Goal: Task Accomplishment & Management: Complete application form

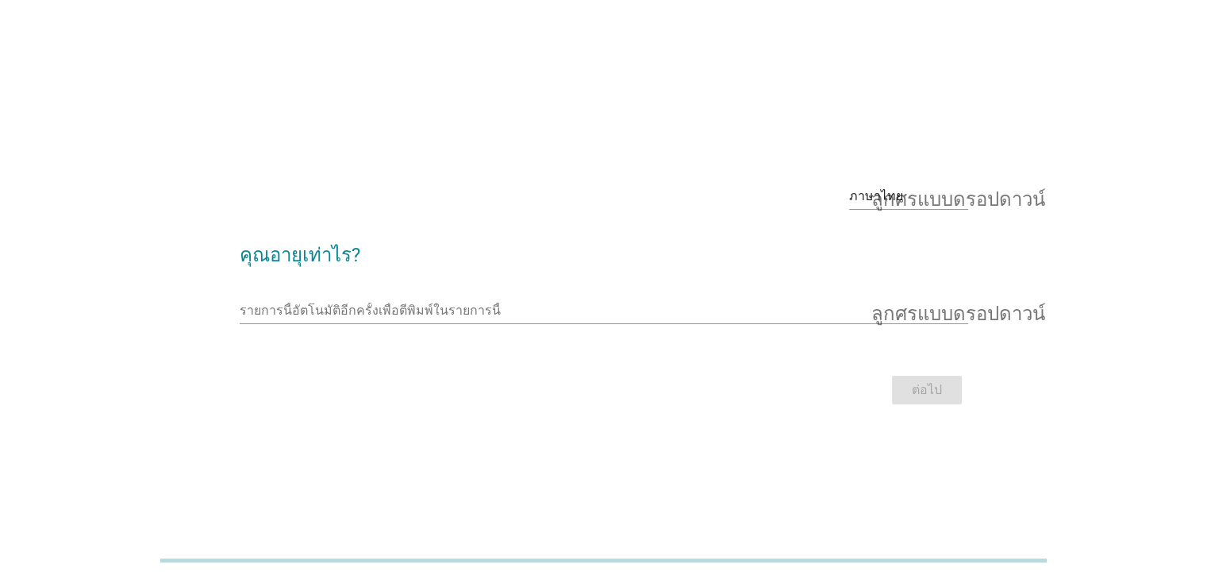
click at [317, 261] on font "คุณอายุเท่าไร?" at bounding box center [300, 255] width 121 height 22
drag, startPoint x: 924, startPoint y: 193, endPoint x: 922, endPoint y: 210, distance: 17.5
click at [923, 193] on font "ลูกศรแบบดรอปดาวน์" at bounding box center [959, 196] width 174 height 19
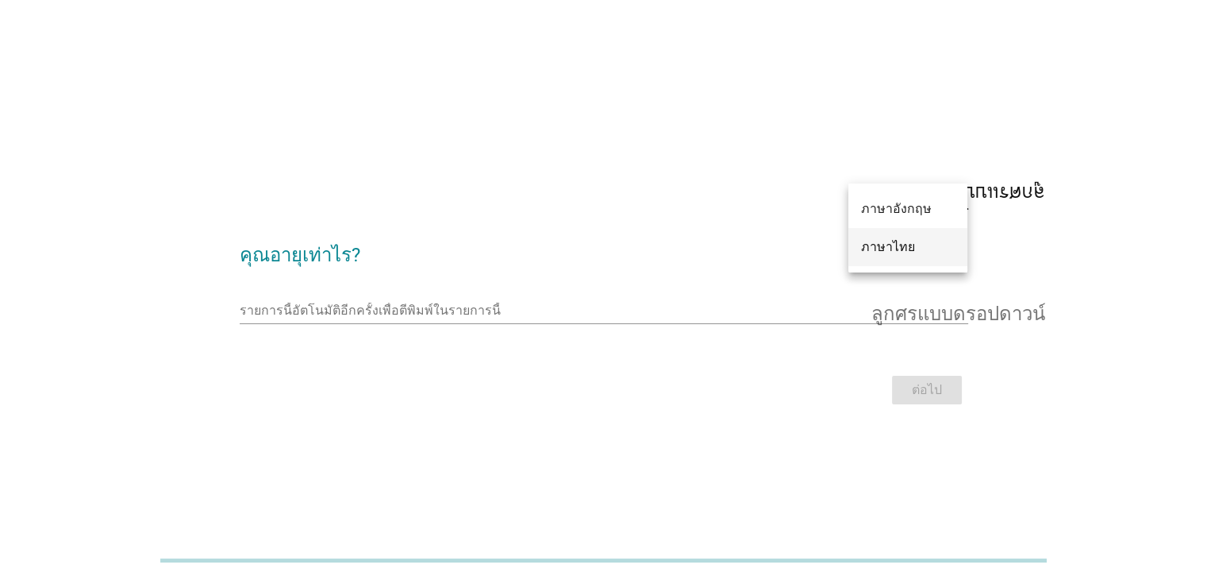
click at [891, 252] on font "ภาษาไทย" at bounding box center [888, 246] width 54 height 15
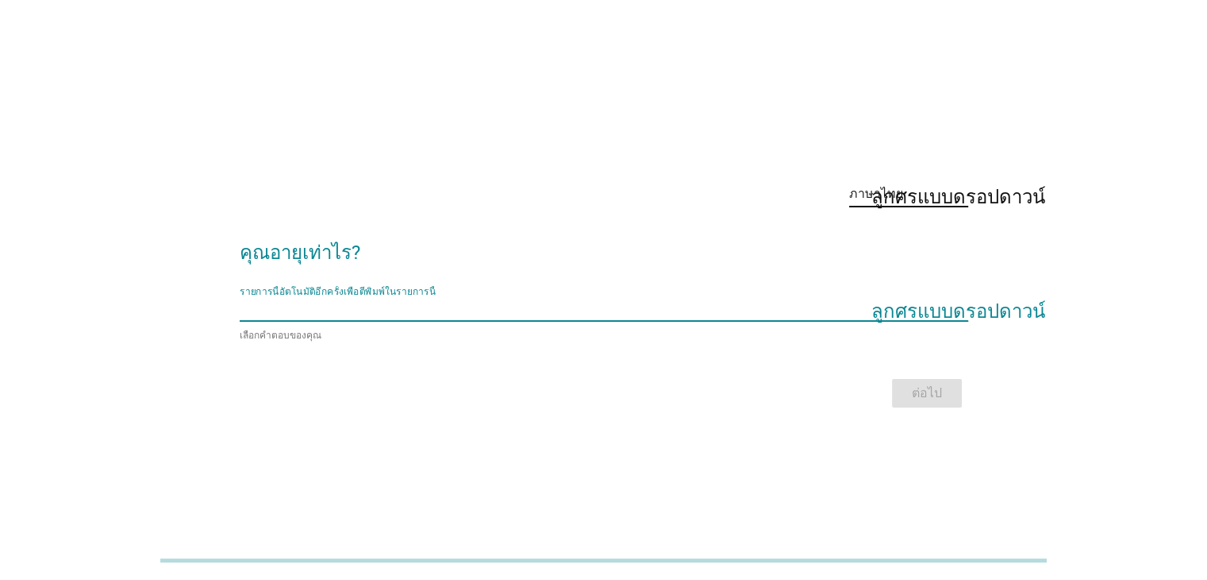
click at [934, 304] on input "รายการนี้อัตโนมัติอีกครั้งเพื่อตีพิมพ์ในรายการนี้" at bounding box center [593, 307] width 707 height 25
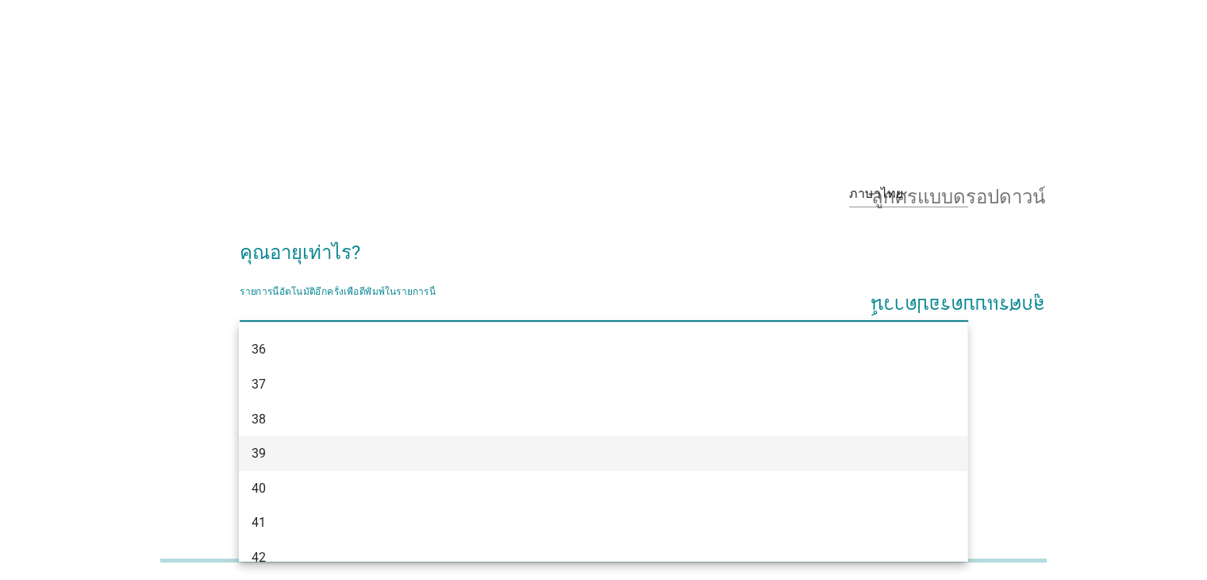
scroll to position [714, 0]
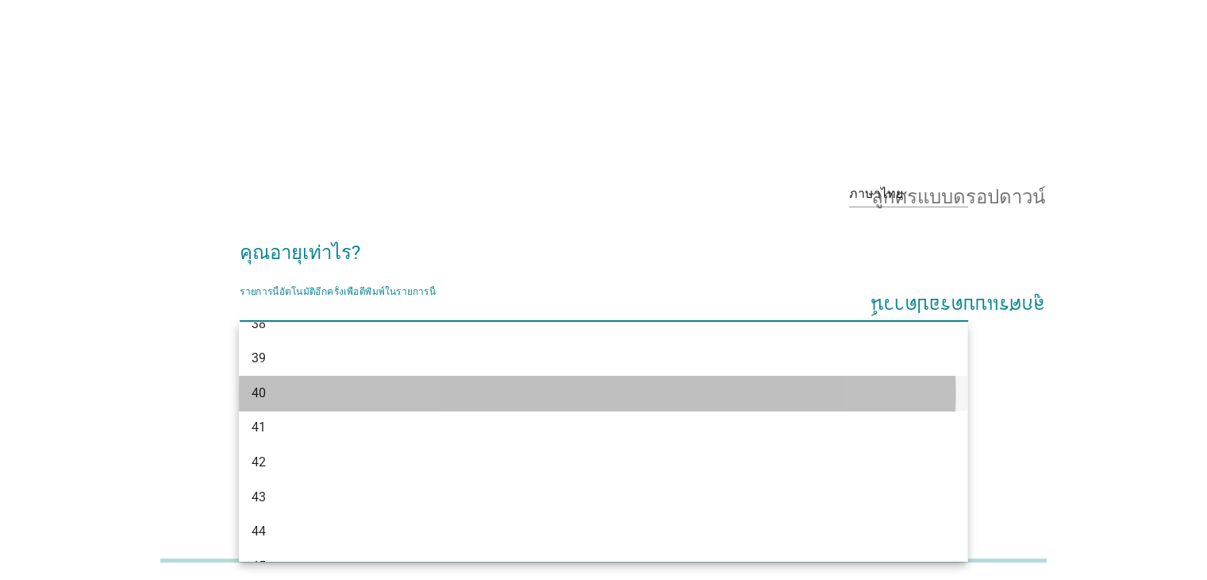
click at [273, 395] on div "40" at bounding box center [574, 392] width 645 height 19
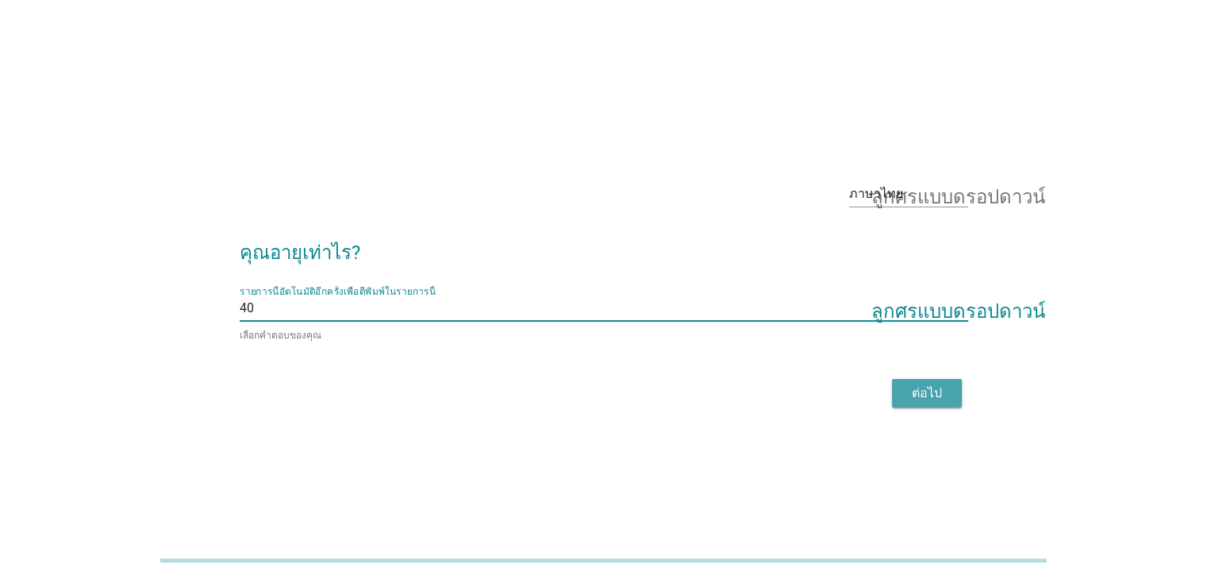
click at [922, 391] on font "ต่อไป" at bounding box center [927, 392] width 30 height 15
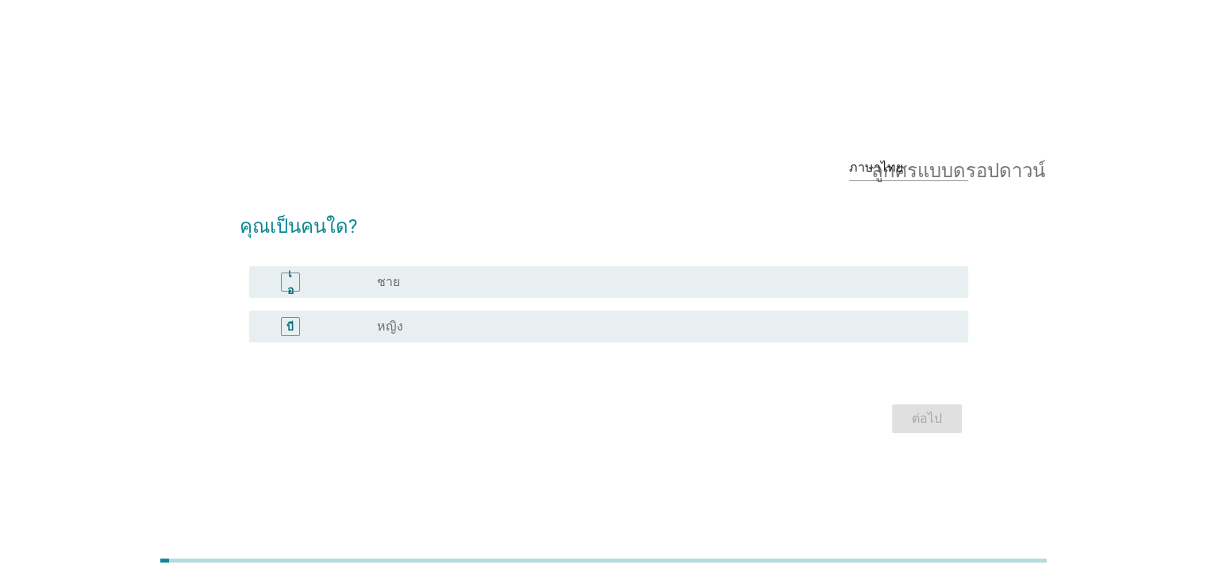
click at [330, 322] on div "บี" at bounding box center [320, 326] width 116 height 19
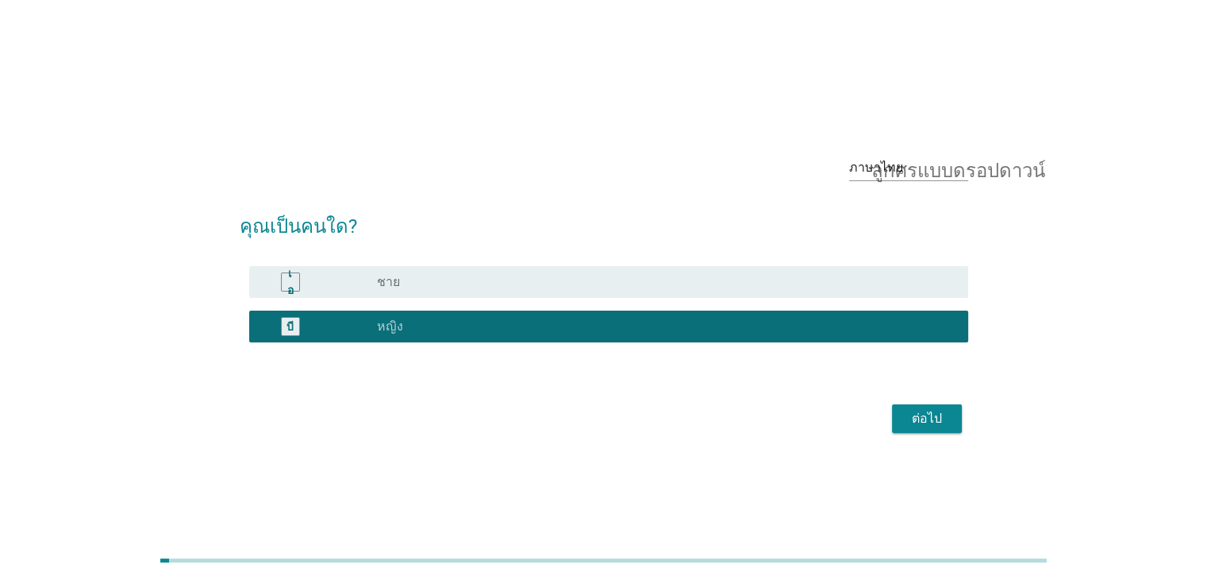
click at [915, 421] on font "ต่อไป" at bounding box center [927, 417] width 30 height 15
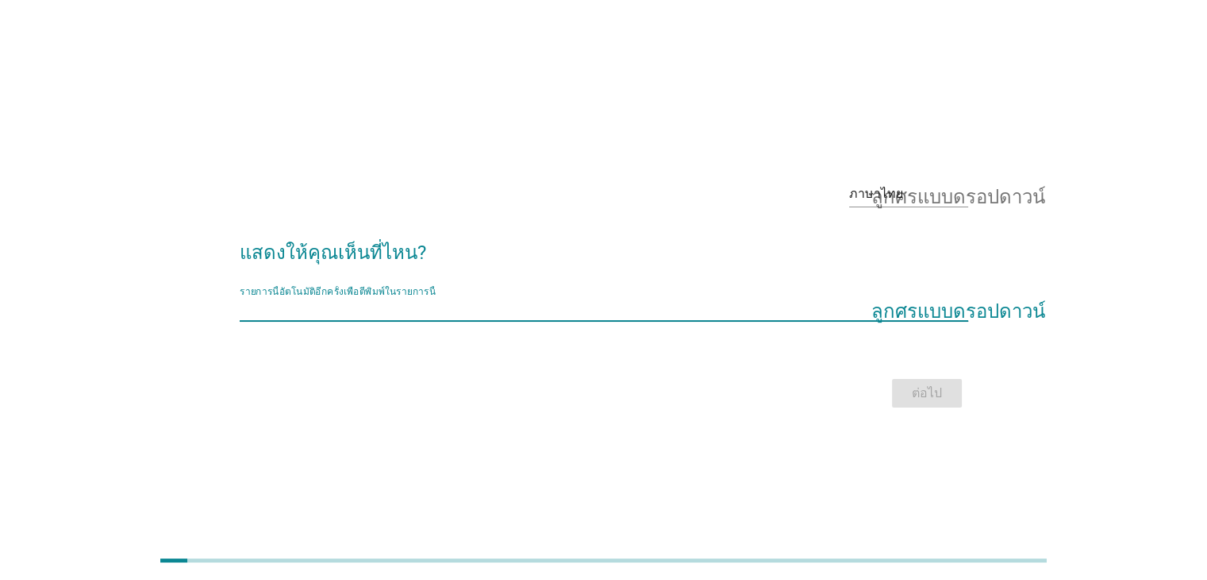
click at [345, 306] on input "รายการนี้อัตโนมัติอีกครั้งเพื่อตีพิมพ์ในรายการนี้" at bounding box center [593, 307] width 707 height 25
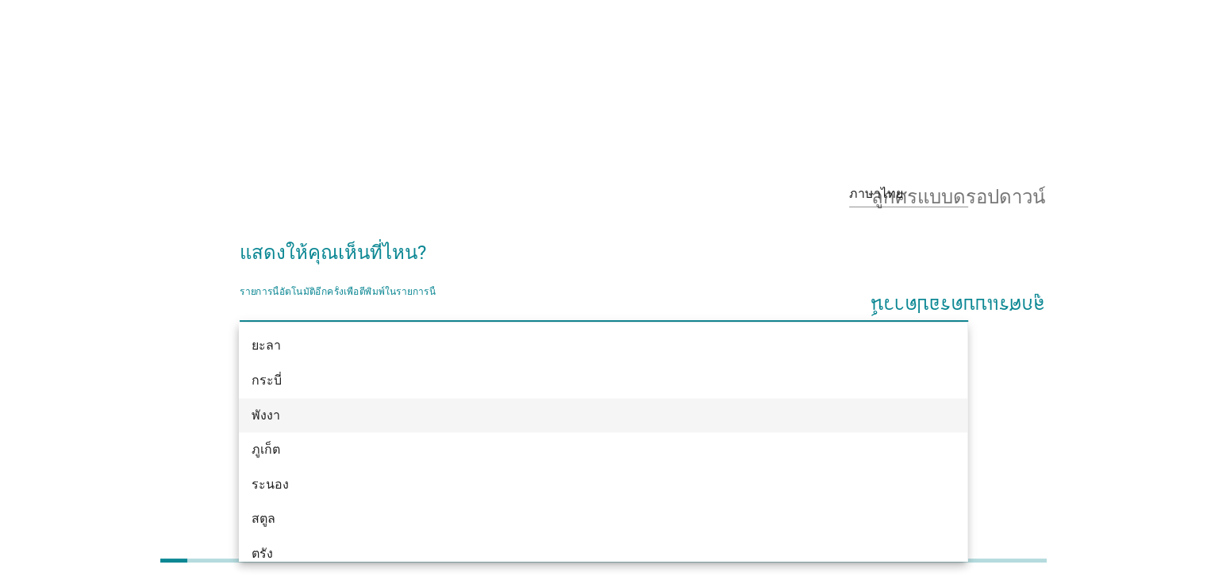
scroll to position [2440, 0]
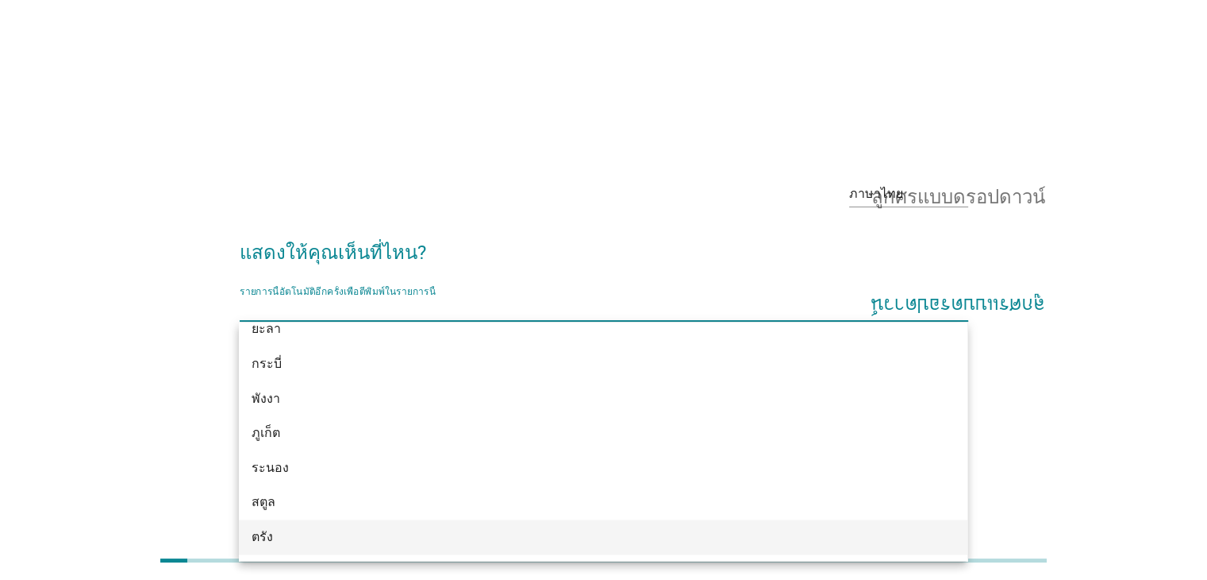
click at [283, 529] on div "ตรัง" at bounding box center [574, 536] width 645 height 19
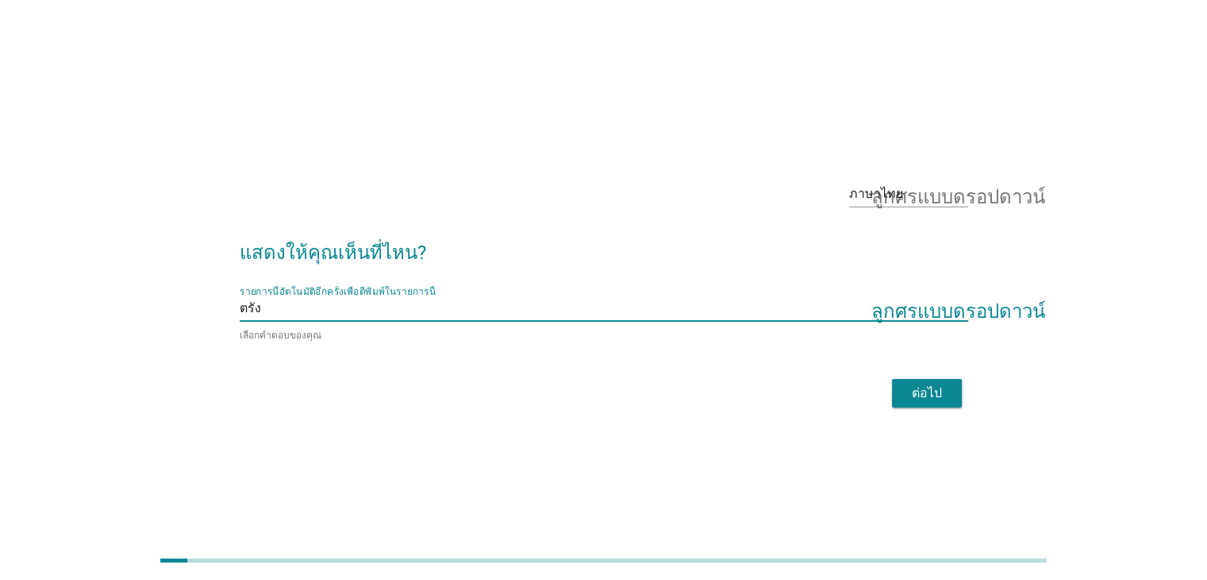
click at [918, 401] on button "ต่อไป" at bounding box center [927, 393] width 70 height 29
